Goal: Task Accomplishment & Management: Use online tool/utility

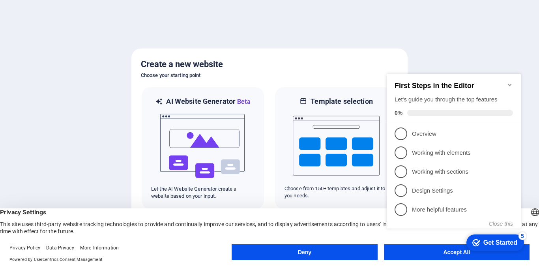
click div "checkmark Get Started 5 First Steps in the Editor Let's guide you through the t…"
click at [445, 255] on appcues-checklist "Contextual help checklist present on screen" at bounding box center [455, 159] width 144 height 194
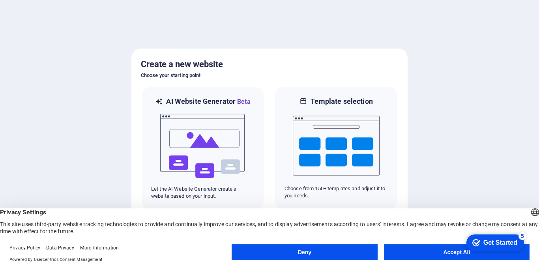
click at [460, 255] on appcues-checklist "Contextual help checklist present on screen" at bounding box center [493, 243] width 67 height 26
click at [445, 252] on button "Accept All" at bounding box center [457, 252] width 146 height 16
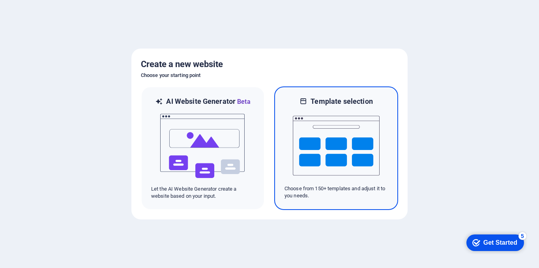
click at [346, 137] on img at bounding box center [336, 145] width 87 height 79
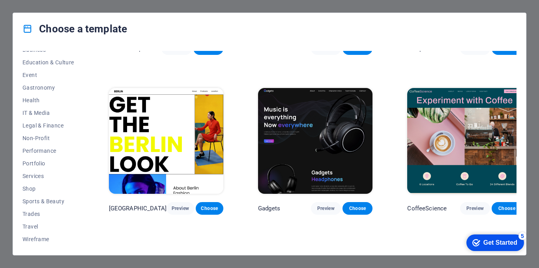
scroll to position [2253, 0]
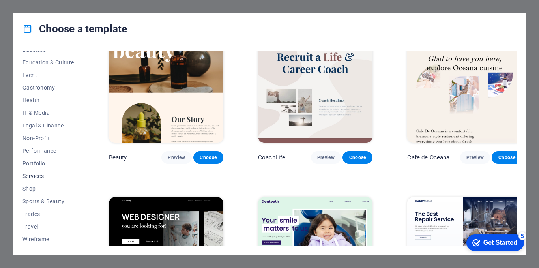
click at [36, 175] on span "Services" at bounding box center [48, 176] width 52 height 6
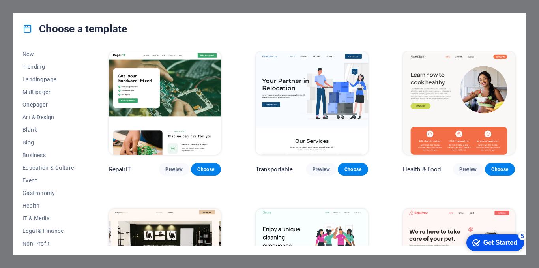
scroll to position [0, 0]
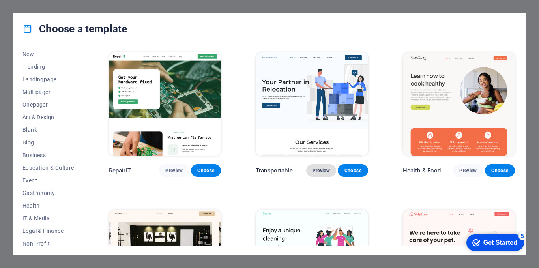
click at [318, 167] on span "Preview" at bounding box center [320, 170] width 17 height 6
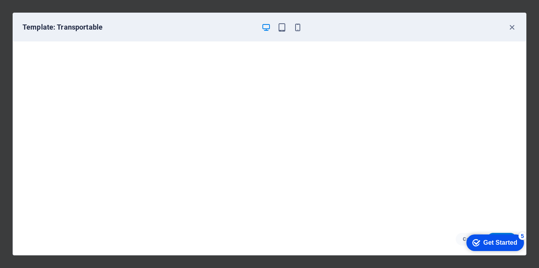
scroll to position [2, 0]
click at [511, 28] on icon "button" at bounding box center [511, 27] width 9 height 9
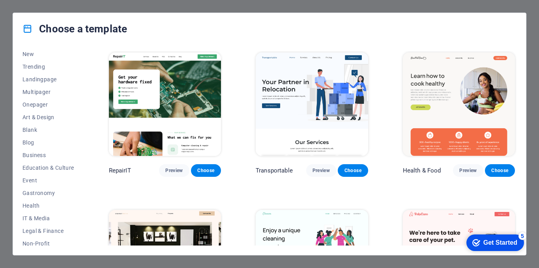
scroll to position [105, 0]
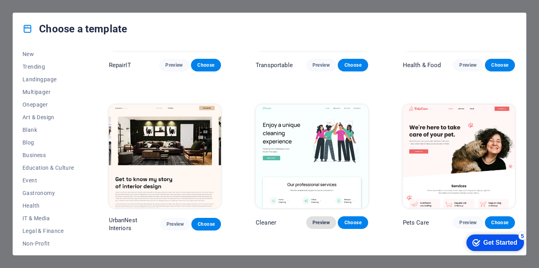
click at [322, 219] on span "Preview" at bounding box center [320, 222] width 17 height 6
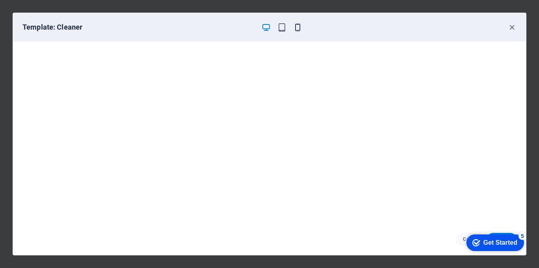
click at [297, 29] on icon "button" at bounding box center [297, 27] width 9 height 9
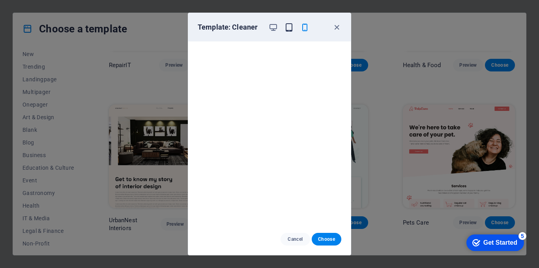
click at [288, 30] on icon "button" at bounding box center [288, 27] width 9 height 9
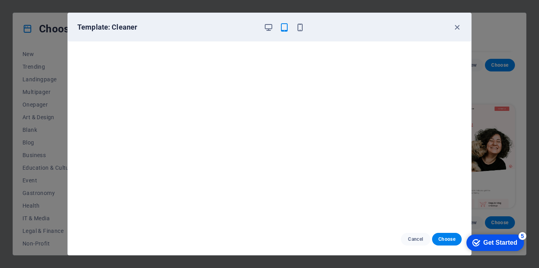
scroll to position [2, 0]
click at [457, 30] on icon "button" at bounding box center [456, 27] width 9 height 9
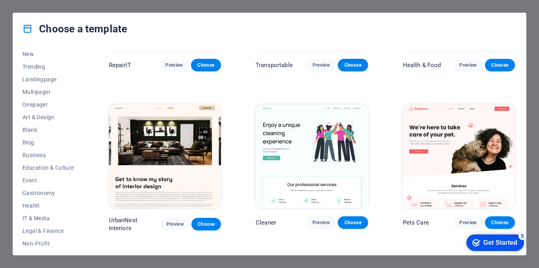
scroll to position [210, 0]
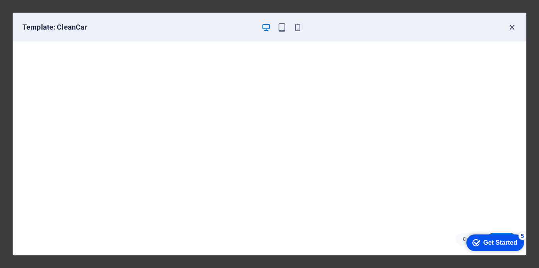
click at [511, 24] on icon "button" at bounding box center [511, 27] width 9 height 9
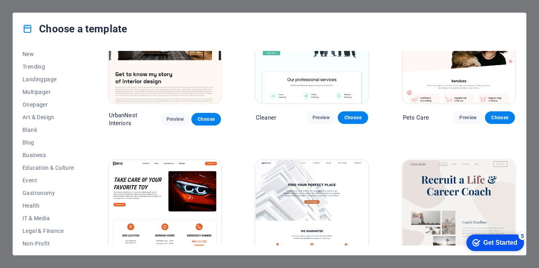
scroll to position [391, 0]
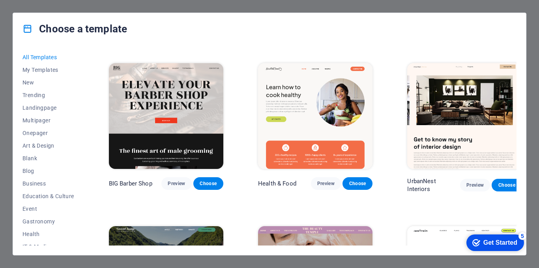
scroll to position [1052, 0]
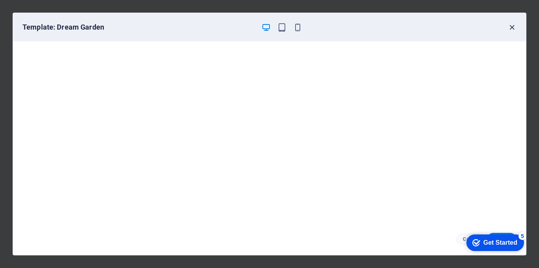
click at [511, 26] on icon "button" at bounding box center [511, 27] width 9 height 9
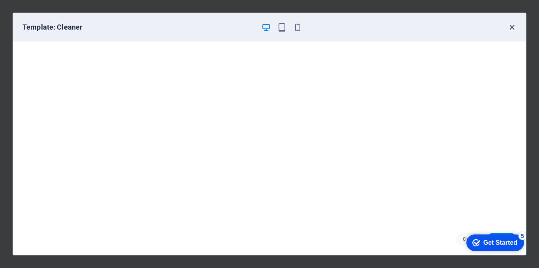
click at [510, 30] on icon "button" at bounding box center [511, 27] width 9 height 9
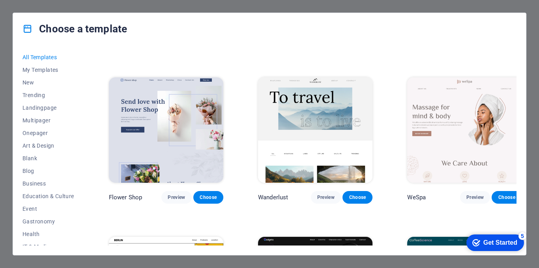
scroll to position [1999, 0]
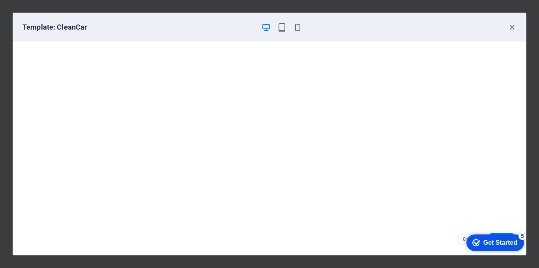
drag, startPoint x: 512, startPoint y: 28, endPoint x: 506, endPoint y: 27, distance: 5.9
click at [512, 27] on icon "button" at bounding box center [511, 27] width 9 height 9
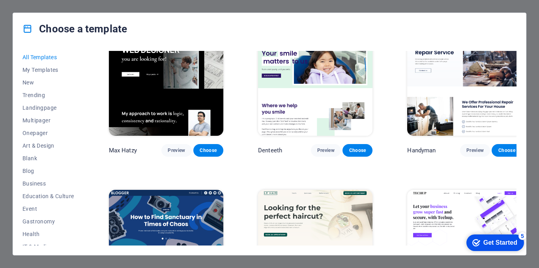
scroll to position [2314, 0]
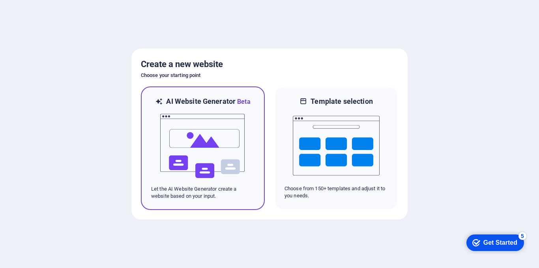
click at [210, 152] on img at bounding box center [202, 146] width 87 height 79
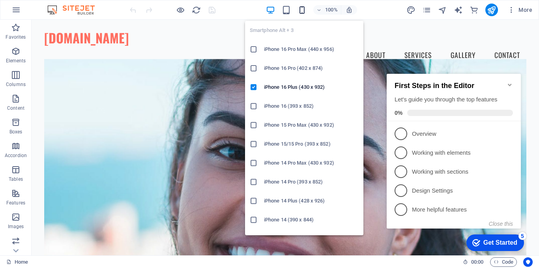
click at [299, 8] on icon "button" at bounding box center [301, 10] width 9 height 9
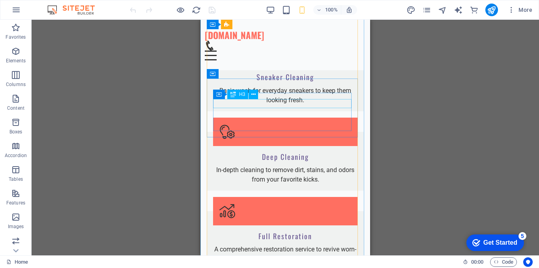
scroll to position [587, 0]
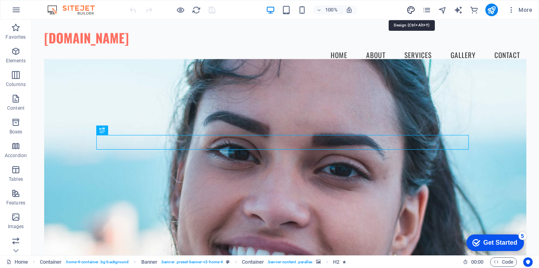
click at [413, 12] on icon "design" at bounding box center [410, 10] width 9 height 9
select select "px"
select select "200"
select select "px"
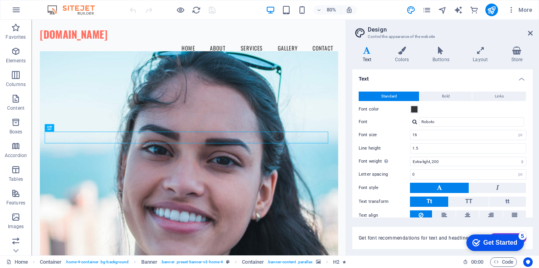
scroll to position [32, 0]
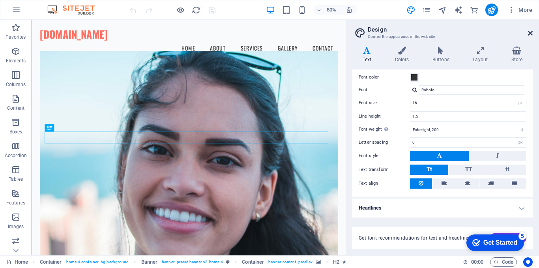
drag, startPoint x: 339, startPoint y: 93, endPoint x: 531, endPoint y: 34, distance: 200.5
click at [531, 34] on icon at bounding box center [530, 33] width 5 height 6
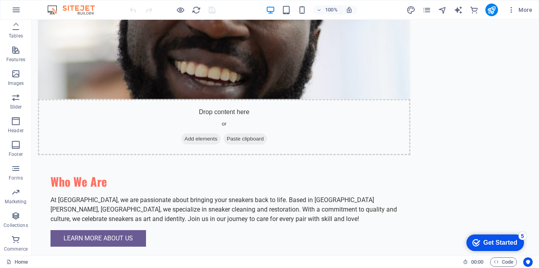
scroll to position [0, 0]
click at [11, 11] on button "button" at bounding box center [16, 9] width 19 height 19
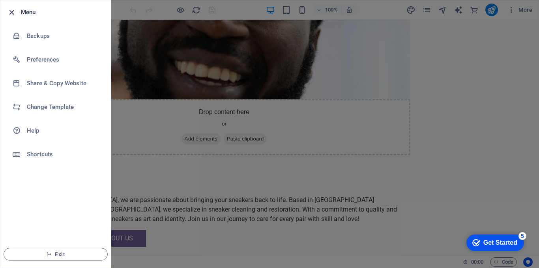
click at [7, 10] on icon "button" at bounding box center [11, 12] width 9 height 9
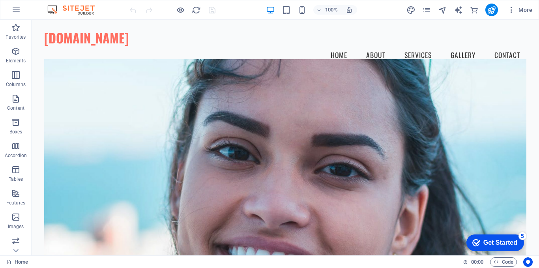
click at [87, 13] on img at bounding box center [74, 9] width 59 height 9
click at [89, 10] on img at bounding box center [74, 9] width 59 height 9
click at [54, 7] on img at bounding box center [74, 9] width 59 height 9
click at [84, 10] on img at bounding box center [74, 9] width 59 height 9
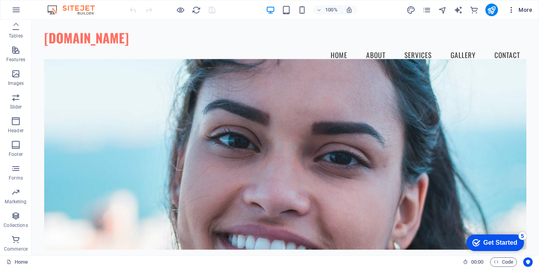
click at [525, 7] on span "More" at bounding box center [519, 10] width 25 height 8
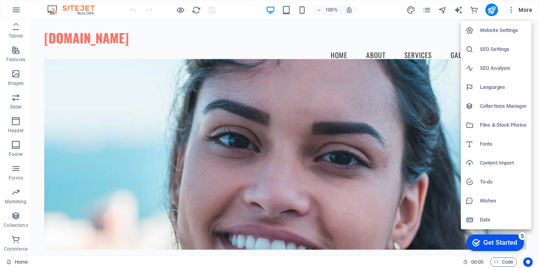
click at [246, 37] on div at bounding box center [269, 134] width 539 height 268
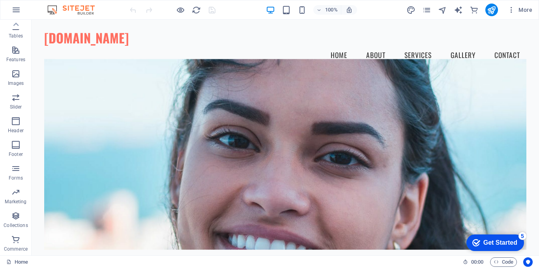
click at [78, 13] on img at bounding box center [74, 9] width 59 height 9
click at [53, 11] on img at bounding box center [74, 9] width 59 height 9
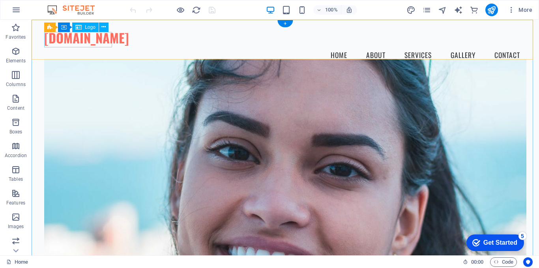
click at [110, 44] on div "[DOMAIN_NAME]" at bounding box center [285, 37] width 482 height 15
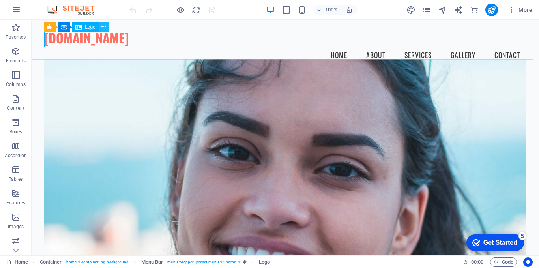
click at [105, 27] on icon at bounding box center [103, 27] width 4 height 8
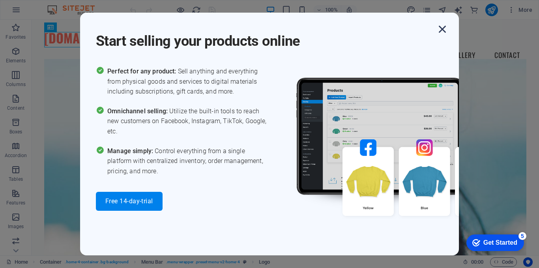
click at [443, 30] on icon "button" at bounding box center [442, 29] width 14 height 14
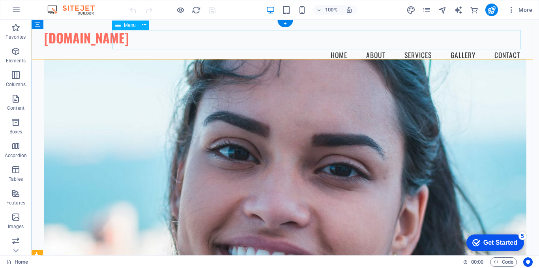
click at [334, 45] on nav "Home About Services Gallery Contact" at bounding box center [285, 55] width 482 height 20
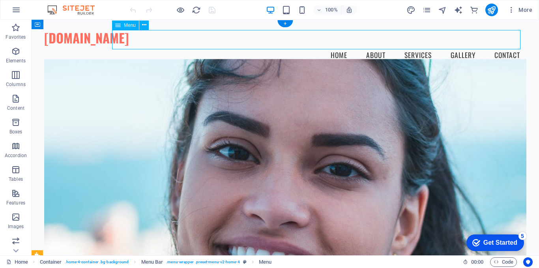
click at [376, 45] on nav "Home About Services Gallery Contact" at bounding box center [285, 55] width 482 height 20
click at [411, 45] on nav "Home About Services Gallery Contact" at bounding box center [285, 55] width 482 height 20
click at [128, 26] on span "Menu" at bounding box center [130, 25] width 12 height 5
click at [142, 25] on icon at bounding box center [144, 25] width 4 height 8
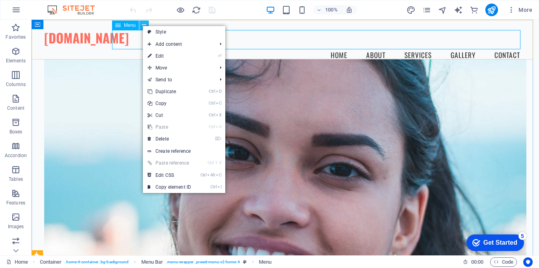
click at [142, 25] on icon at bounding box center [144, 25] width 4 height 8
click at [257, 49] on nav "Home About Services Gallery Contact" at bounding box center [285, 55] width 482 height 20
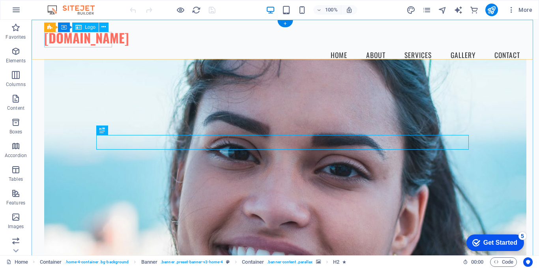
click at [79, 41] on div "[DOMAIN_NAME]" at bounding box center [285, 37] width 482 height 15
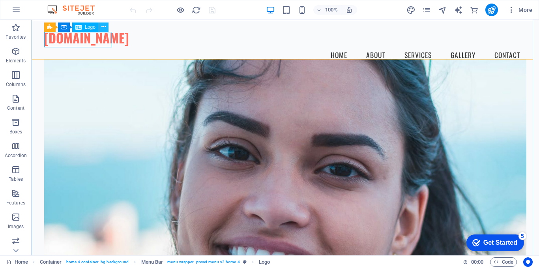
click at [103, 25] on icon at bounding box center [103, 27] width 4 height 8
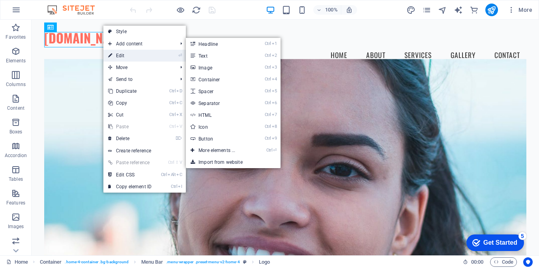
click at [124, 54] on link "⏎ Edit" at bounding box center [129, 56] width 53 height 12
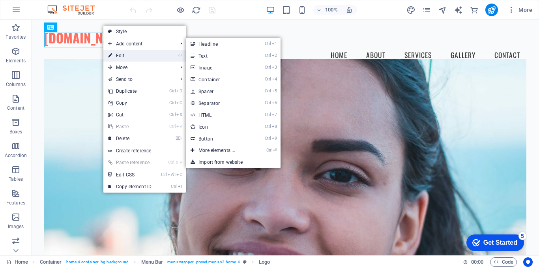
select select "px"
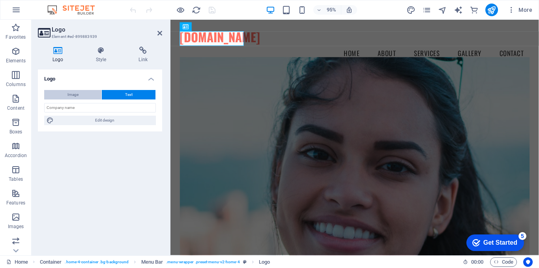
click at [74, 92] on span "Image" at bounding box center [72, 94] width 11 height 9
select select "DISABLED_OPTION_VALUE"
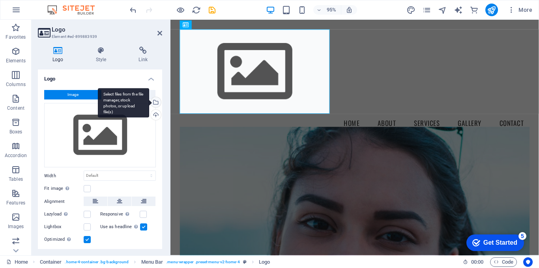
click at [149, 100] on div "Select files from the file manager, stock photos, or upload file(s)" at bounding box center [123, 103] width 51 height 30
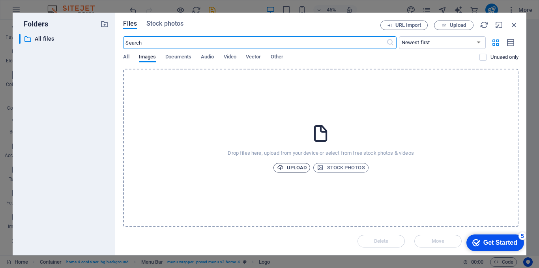
click at [299, 169] on span "Upload" at bounding box center [292, 167] width 30 height 9
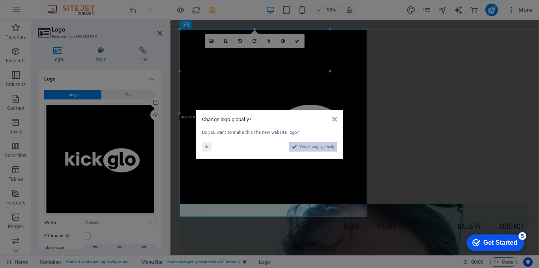
click at [314, 149] on span "Yes, change globally" at bounding box center [316, 146] width 35 height 9
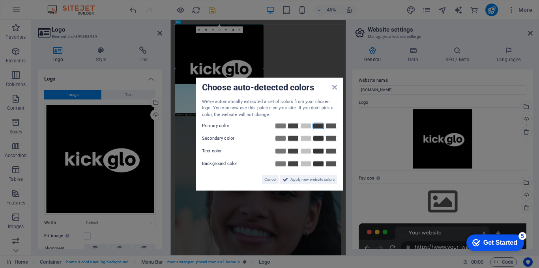
click at [317, 127] on link at bounding box center [318, 126] width 12 height 6
click at [311, 181] on span "Apply new website colors" at bounding box center [312, 179] width 44 height 9
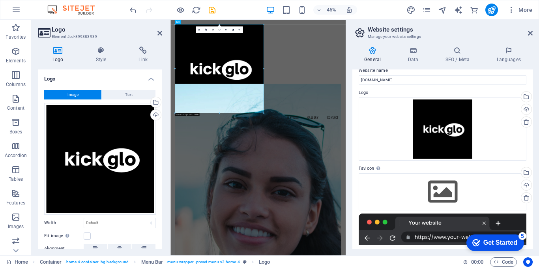
scroll to position [115, 0]
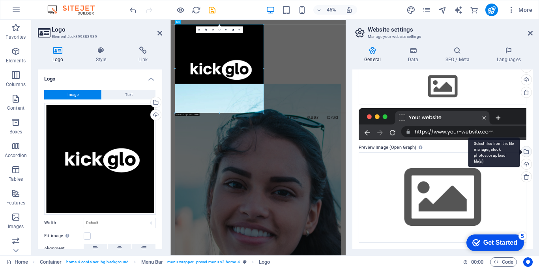
click at [520, 153] on div "Select files from the file manager, stock photos, or upload file(s)" at bounding box center [493, 153] width 51 height 30
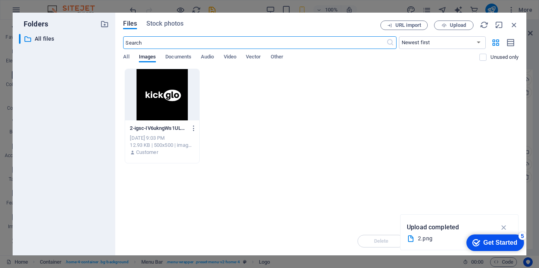
click at [169, 103] on div at bounding box center [162, 94] width 74 height 51
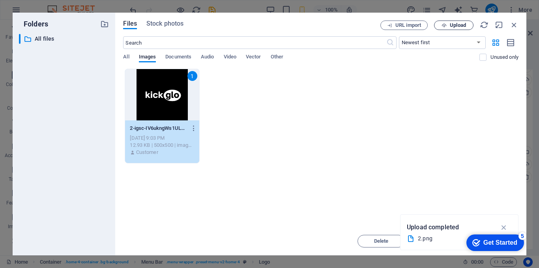
click at [450, 21] on button "Upload" at bounding box center [453, 25] width 39 height 9
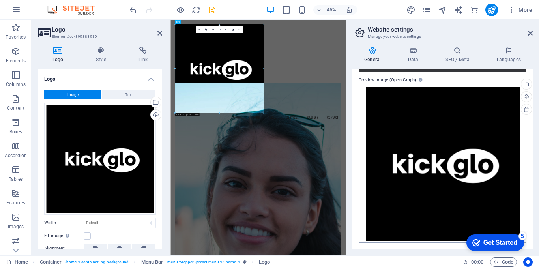
scroll to position [77, 0]
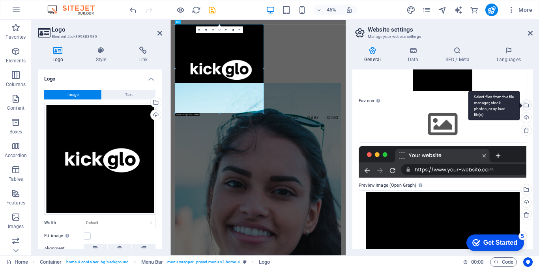
click at [520, 104] on div "Select files from the file manager, stock photos, or upload file(s)" at bounding box center [493, 106] width 51 height 30
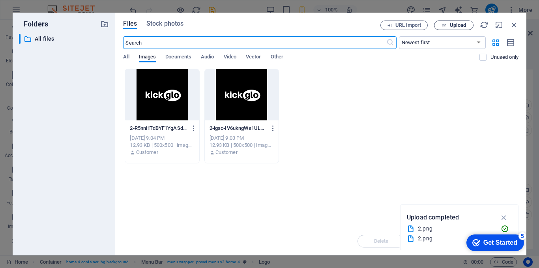
click at [447, 24] on span "Upload" at bounding box center [453, 25] width 32 height 5
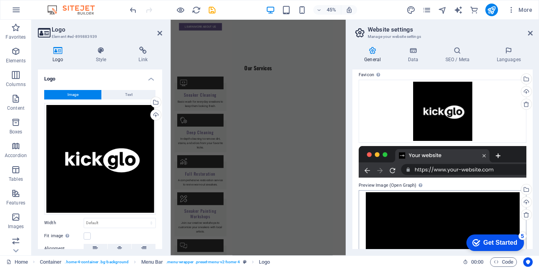
scroll to position [209, 0]
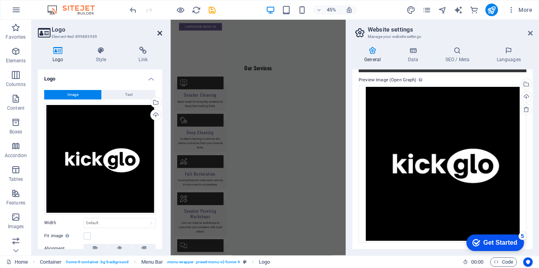
click at [158, 33] on icon at bounding box center [159, 33] width 5 height 6
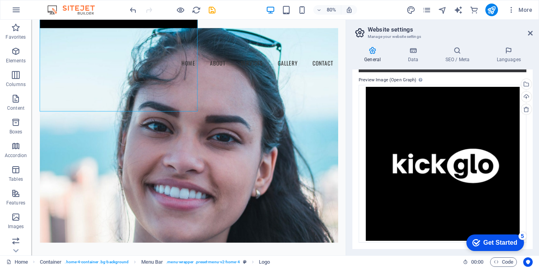
scroll to position [0, 0]
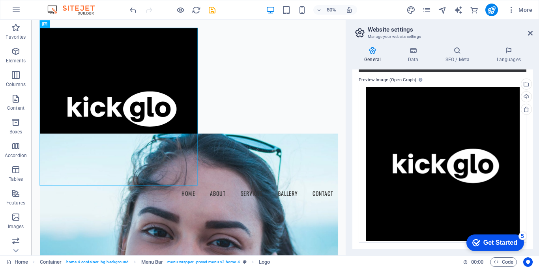
click at [57, 8] on img at bounding box center [74, 9] width 59 height 9
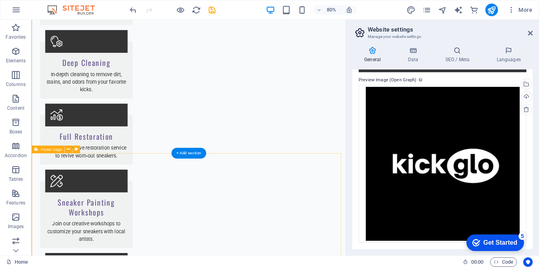
scroll to position [1208, 0]
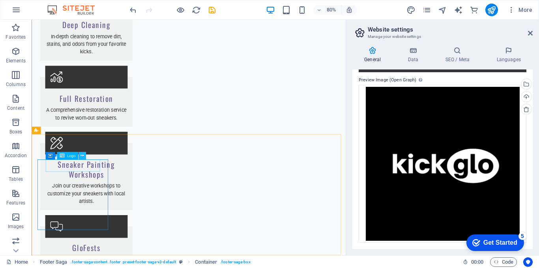
click at [84, 154] on button at bounding box center [81, 155] width 7 height 7
click at [350, 72] on div "General Data SEO / Meta Languages Website name [DOMAIN_NAME] Logo Drag files he…" at bounding box center [442, 147] width 193 height 215
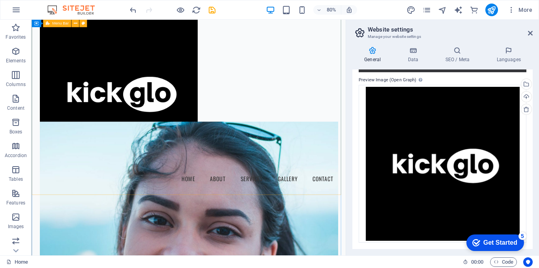
scroll to position [0, 0]
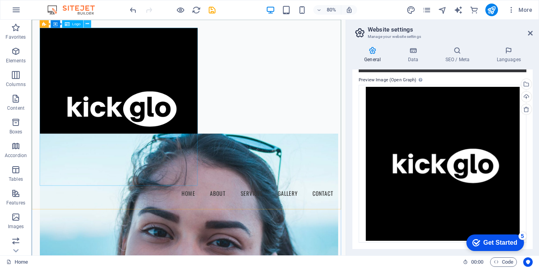
click at [84, 23] on button at bounding box center [86, 23] width 7 height 7
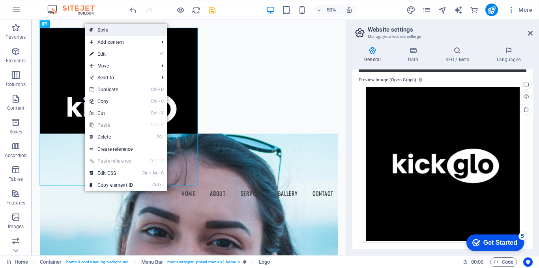
click at [95, 28] on link "Style" at bounding box center [126, 30] width 82 height 12
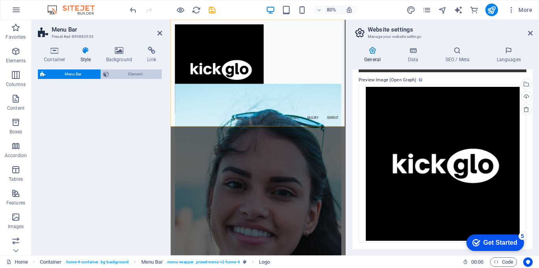
select select "vw"
select select "rem"
select select "vw"
select select "preset-menu-v2-home-4"
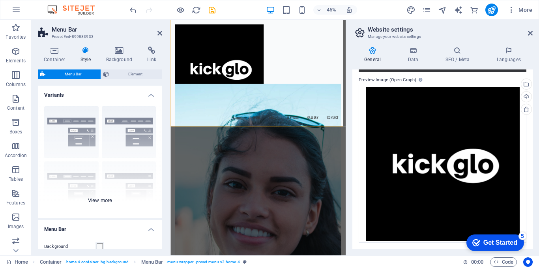
click at [65, 124] on div "Border Centered Default Fixed Loki Trigger Wide XXL" at bounding box center [100, 159] width 124 height 118
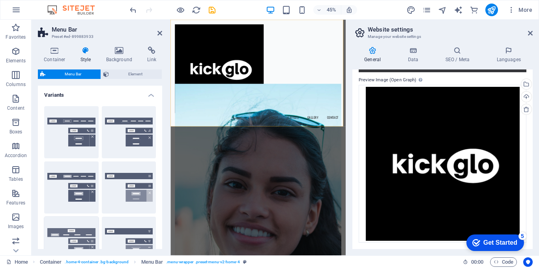
click at [84, 238] on button "Loki" at bounding box center [71, 243] width 54 height 52
type input "0"
select select "rem"
type input "0"
select select "rem"
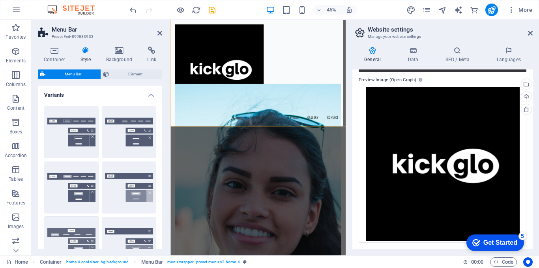
type input "0"
select select "rem"
select select "DISABLED_OPTION_VALUE"
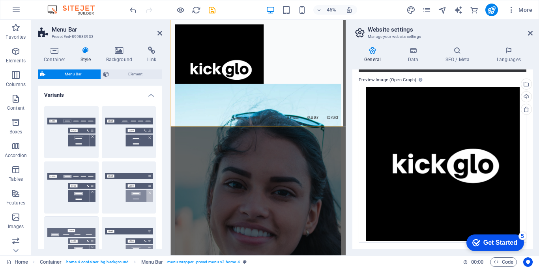
type input "2"
type input "1"
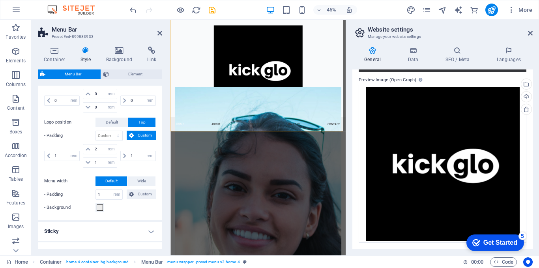
scroll to position [410, 0]
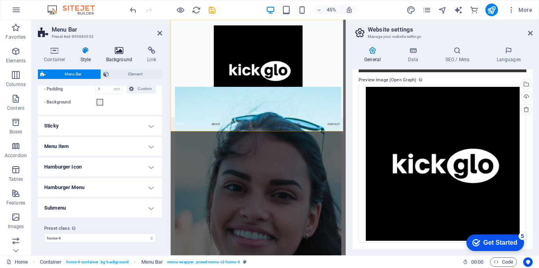
click at [122, 54] on icon at bounding box center [119, 51] width 38 height 8
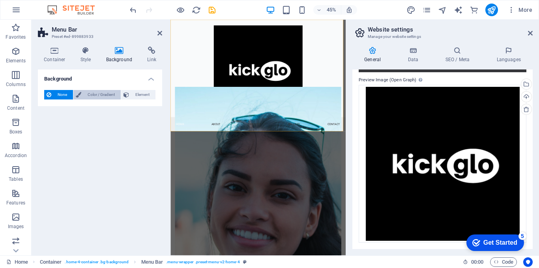
click at [99, 90] on span "Color / Gradient" at bounding box center [101, 94] width 35 height 9
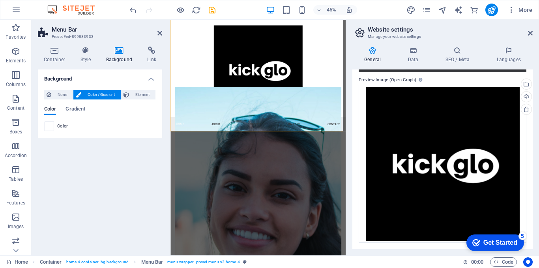
click at [58, 122] on div "Color" at bounding box center [100, 126] width 111 height 9
click at [56, 129] on div "Color" at bounding box center [100, 126] width 111 height 9
click at [48, 123] on span at bounding box center [49, 126] width 9 height 9
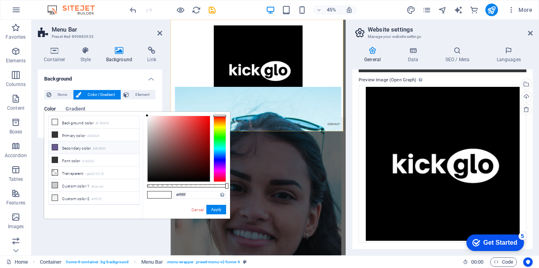
click at [60, 149] on li "Secondary color #6B5B93" at bounding box center [94, 147] width 91 height 13
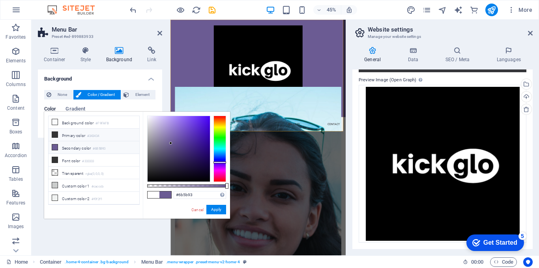
click at [56, 133] on icon at bounding box center [55, 135] width 6 height 6
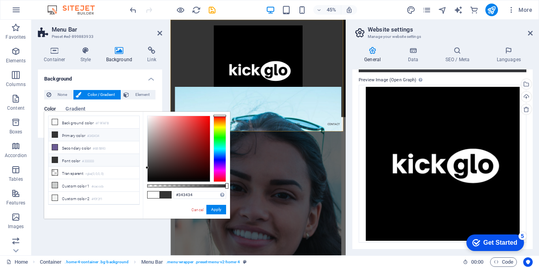
click at [56, 158] on icon at bounding box center [55, 160] width 6 height 6
type input "#000000"
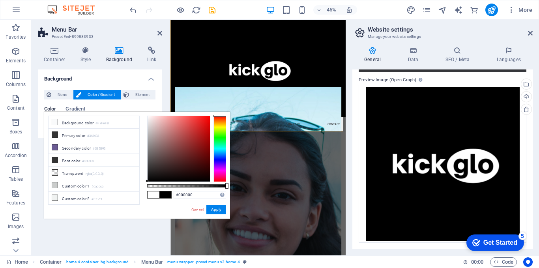
drag, startPoint x: 149, startPoint y: 168, endPoint x: 144, endPoint y: 189, distance: 21.7
click at [144, 189] on div "#000000 Supported formats #0852ed rgb(8, 82, 237) rgba(8, 82, 237, 90%) hsv(221…" at bounding box center [186, 222] width 87 height 221
click at [160, 84] on div "None Color / Gradient Element Stretch background to full-width Color overlay Pl…" at bounding box center [100, 111] width 124 height 54
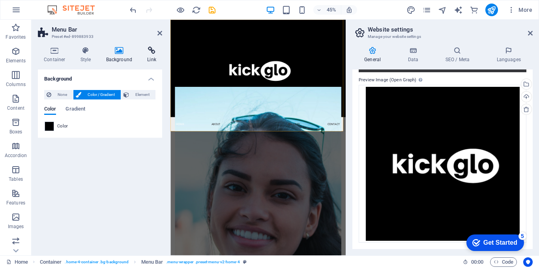
click at [150, 55] on h4 "Link" at bounding box center [151, 55] width 21 height 17
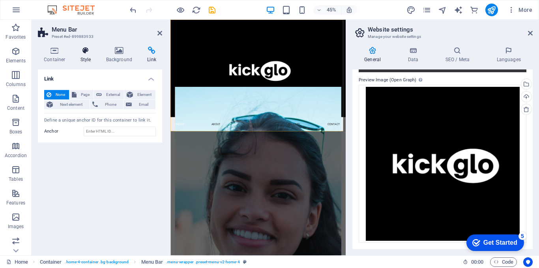
click at [86, 59] on h4 "Style" at bounding box center [88, 55] width 26 height 17
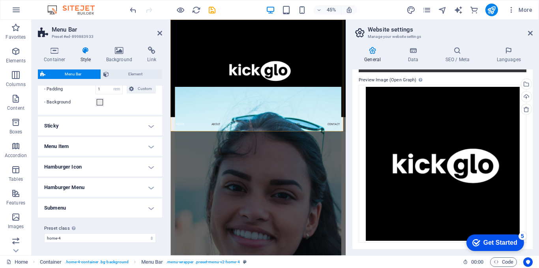
click at [162, 31] on aside "Menu Bar Preset #ed-899883933 Container Style Background Link Size Height Defau…" at bounding box center [101, 138] width 139 height 236
drag, startPoint x: 159, startPoint y: 34, endPoint x: 155, endPoint y: 22, distance: 12.4
click at [159, 34] on icon at bounding box center [159, 33] width 5 height 6
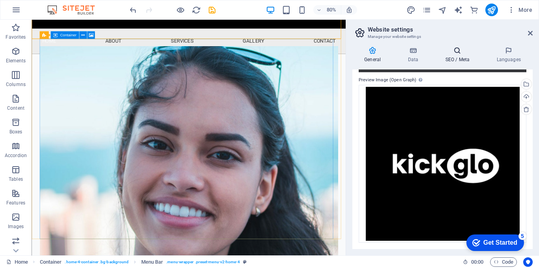
scroll to position [224, 0]
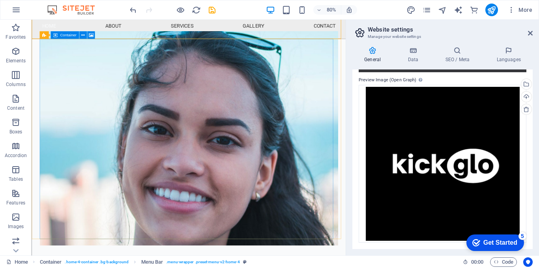
click at [533, 32] on aside "Website settings Manage your website settings General Data SEO / Meta Languages…" at bounding box center [442, 138] width 193 height 236
click at [531, 34] on icon at bounding box center [530, 33] width 5 height 6
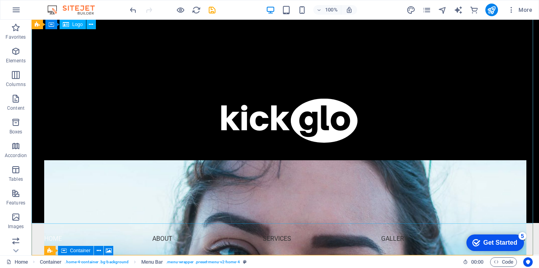
scroll to position [0, 0]
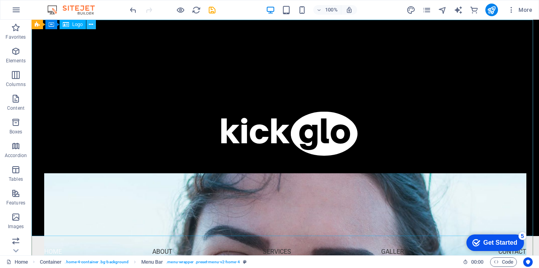
click at [90, 24] on icon at bounding box center [91, 25] width 4 height 8
click at [71, 26] on icon at bounding box center [72, 25] width 4 height 8
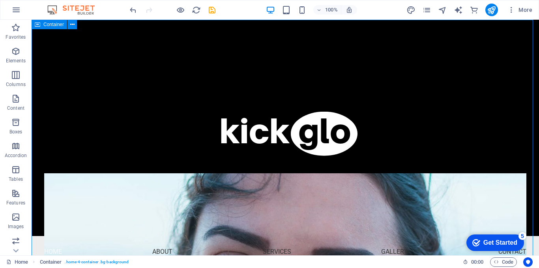
click at [37, 25] on icon at bounding box center [38, 24] width 6 height 9
click at [48, 26] on span "Container" at bounding box center [53, 24] width 21 height 5
click at [71, 25] on icon at bounding box center [72, 25] width 4 height 8
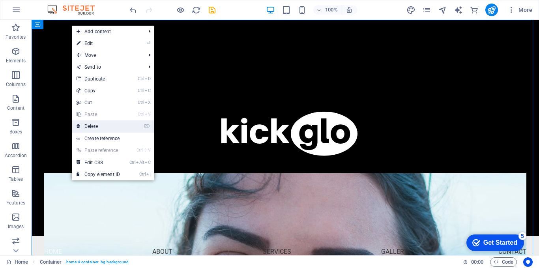
click at [101, 129] on link "⌦ Delete" at bounding box center [98, 126] width 53 height 12
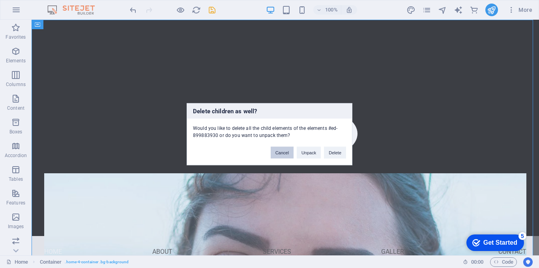
drag, startPoint x: 287, startPoint y: 155, endPoint x: 256, endPoint y: 136, distance: 36.3
click at [287, 155] on button "Cancel" at bounding box center [282, 152] width 23 height 12
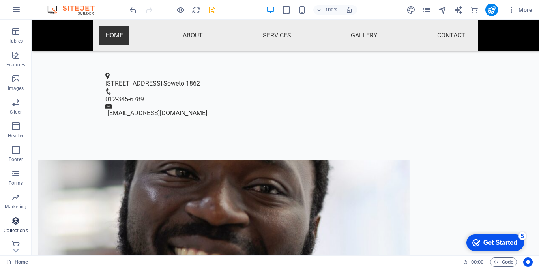
scroll to position [143, 0]
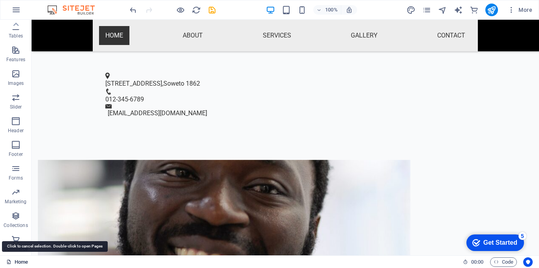
click at [22, 262] on link "Home" at bounding box center [17, 261] width 22 height 9
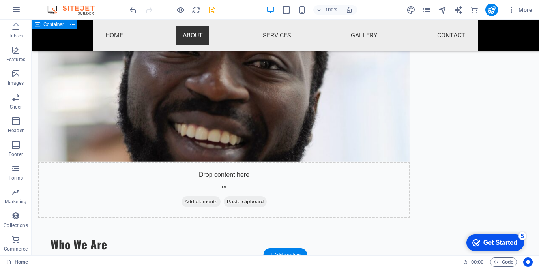
scroll to position [631, 0]
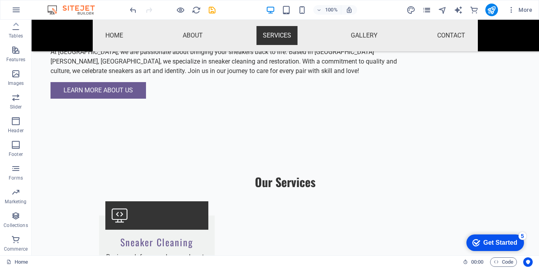
click at [427, 9] on icon "pages" at bounding box center [426, 10] width 9 height 9
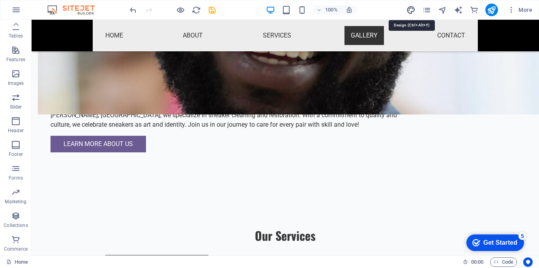
click at [413, 11] on icon "design" at bounding box center [410, 10] width 9 height 9
select select "px"
select select "200"
select select "px"
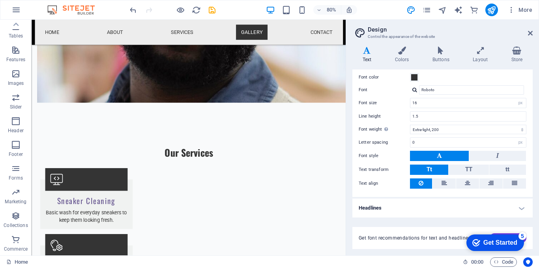
scroll to position [0, 0]
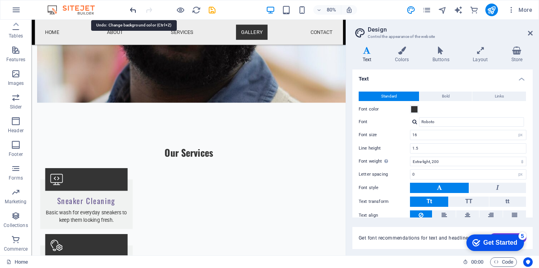
click at [134, 7] on icon "undo" at bounding box center [133, 10] width 9 height 9
click at [133, 10] on icon "undo" at bounding box center [133, 10] width 9 height 9
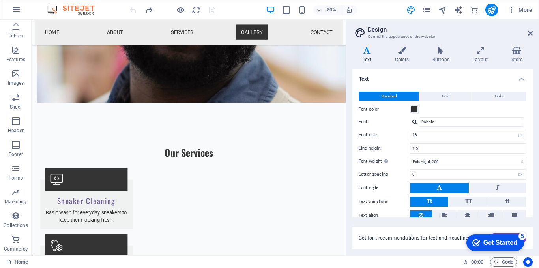
click at [133, 10] on div at bounding box center [172, 10] width 88 height 13
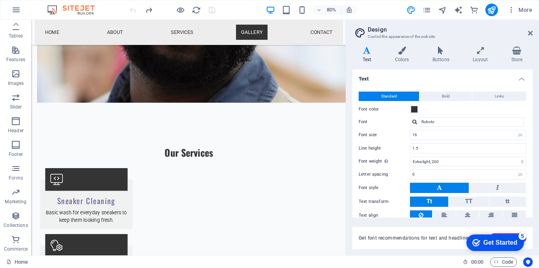
click at [120, 16] on div "80% More" at bounding box center [269, 9] width 538 height 19
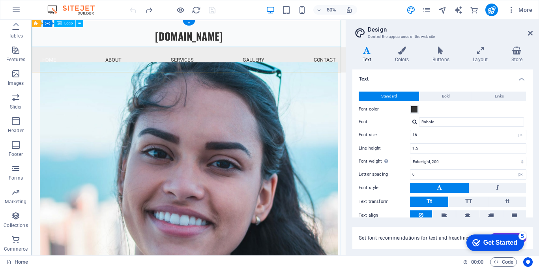
click at [322, 37] on div "[DOMAIN_NAME]" at bounding box center [228, 37] width 393 height 34
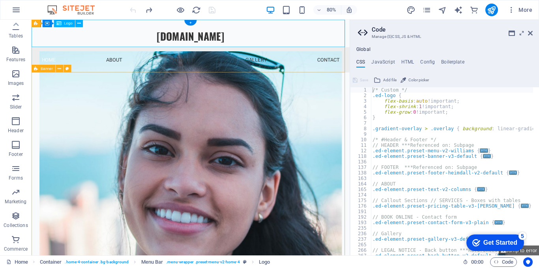
click at [340, 39] on div "[DOMAIN_NAME]" at bounding box center [231, 37] width 398 height 34
click at [299, 35] on div "[DOMAIN_NAME]" at bounding box center [231, 37] width 398 height 34
drag, startPoint x: 529, startPoint y: 32, endPoint x: 497, endPoint y: 13, distance: 37.2
click at [529, 32] on icon at bounding box center [530, 33] width 5 height 6
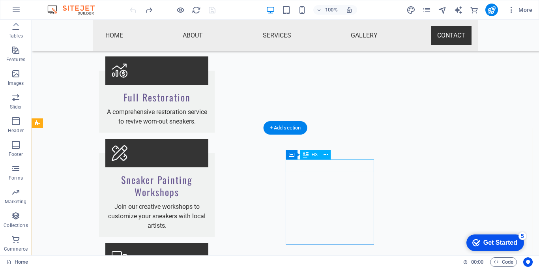
scroll to position [1002, 0]
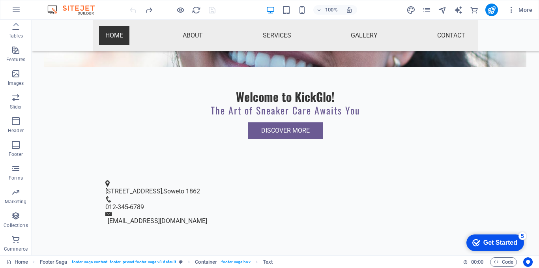
scroll to position [0, 0]
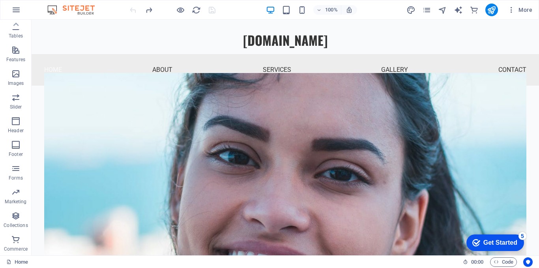
click at [136, 11] on div at bounding box center [172, 10] width 88 height 13
click at [53, 70] on nav "Home About Services Gallery Contact" at bounding box center [285, 70] width 507 height 32
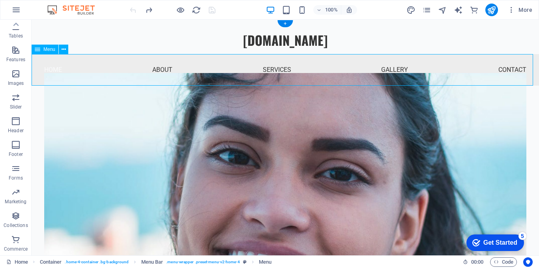
click at [166, 71] on nav "Home About Services Gallery Contact" at bounding box center [285, 70] width 507 height 32
click at [64, 50] on icon at bounding box center [64, 49] width 4 height 8
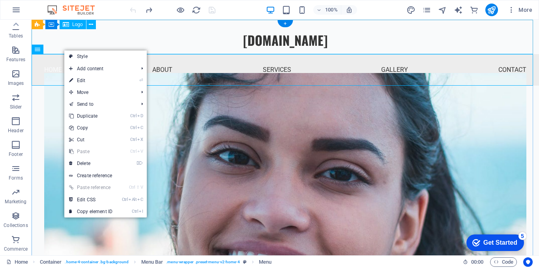
click at [82, 40] on div "[DOMAIN_NAME]" at bounding box center [285, 37] width 507 height 34
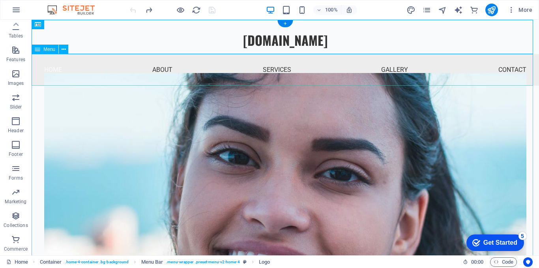
click at [82, 64] on nav "Home About Services Gallery Contact" at bounding box center [285, 70] width 507 height 32
click at [51, 49] on span "Menu" at bounding box center [49, 49] width 12 height 5
click at [52, 49] on span "Menu" at bounding box center [49, 49] width 12 height 5
click at [67, 50] on button at bounding box center [63, 49] width 9 height 9
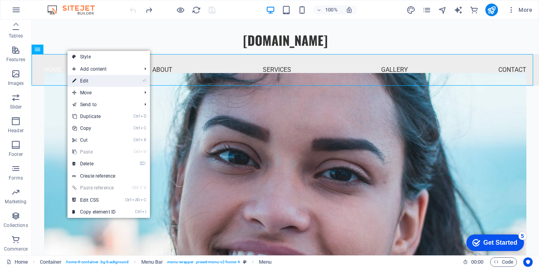
click at [78, 75] on link "⏎ Edit" at bounding box center [93, 81] width 53 height 12
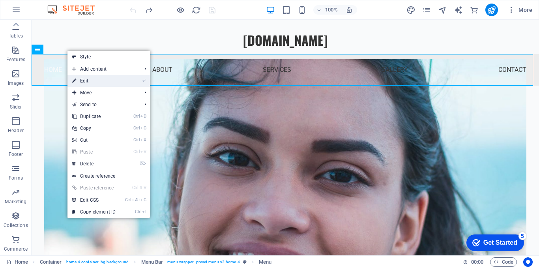
select select
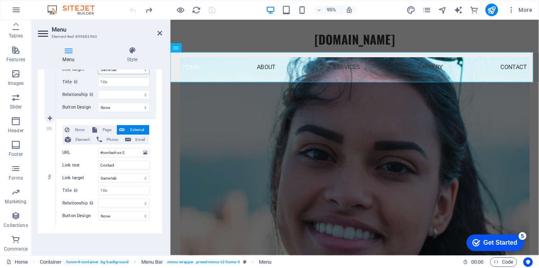
scroll to position [460, 0]
click at [159, 32] on icon at bounding box center [159, 33] width 5 height 6
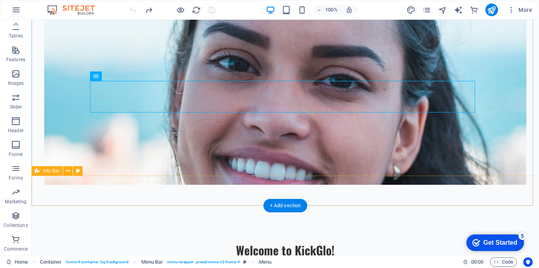
scroll to position [0, 0]
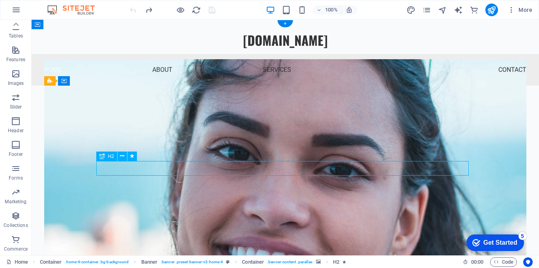
click at [123, 155] on icon at bounding box center [122, 156] width 4 height 8
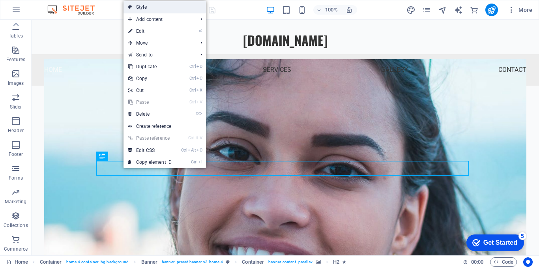
click at [150, 10] on link "Style" at bounding box center [164, 7] width 82 height 12
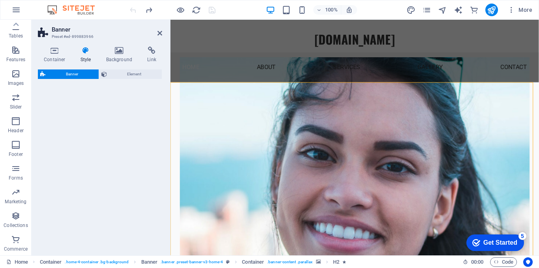
select select "preset-banner-v3-home-4"
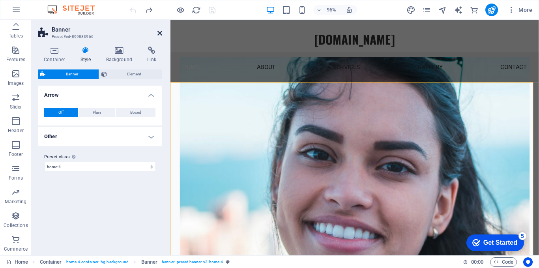
click at [160, 31] on icon at bounding box center [159, 33] width 5 height 6
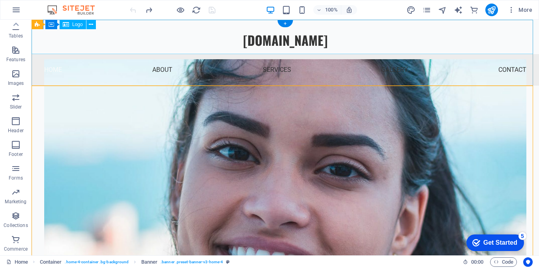
click at [168, 34] on div "[DOMAIN_NAME]" at bounding box center [285, 37] width 507 height 34
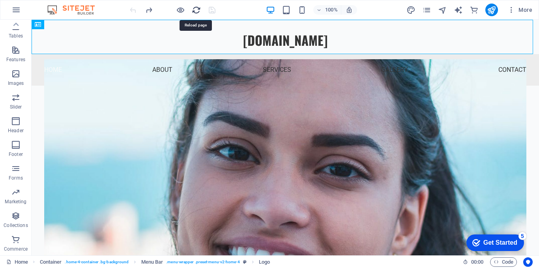
click at [193, 8] on icon "reload" at bounding box center [196, 10] width 9 height 9
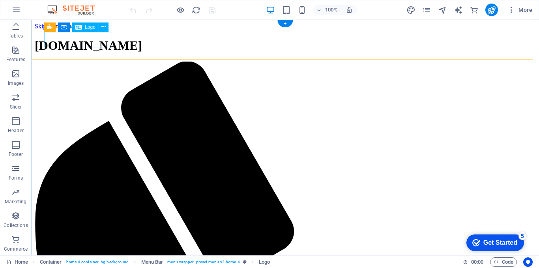
click at [105, 44] on div "[DOMAIN_NAME]" at bounding box center [285, 45] width 501 height 15
click at [103, 41] on div "[DOMAIN_NAME]" at bounding box center [285, 45] width 501 height 15
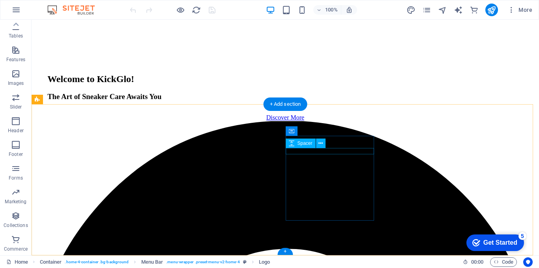
scroll to position [1042, 0]
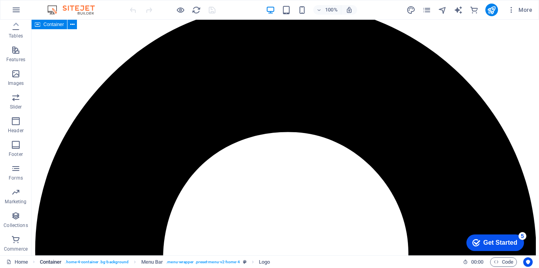
click at [88, 262] on span ". home-4-container .bg-background" at bounding box center [97, 261] width 64 height 9
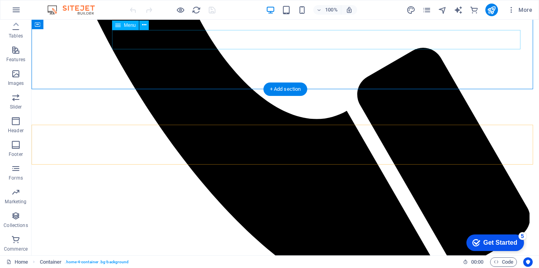
scroll to position [161, 0]
